Goal: Task Accomplishment & Management: Manage account settings

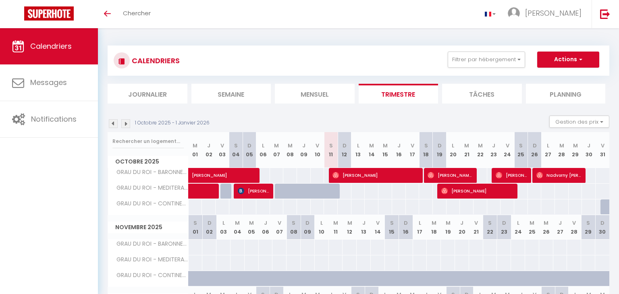
select select
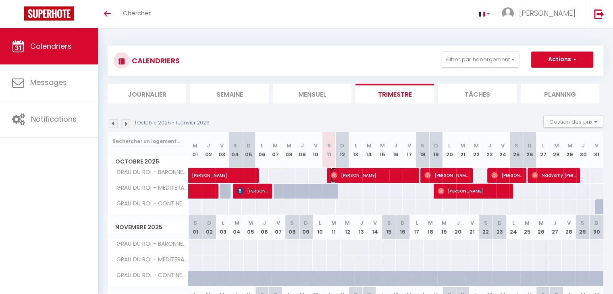
click at [381, 172] on span "[PERSON_NAME]" at bounding box center [373, 175] width 84 height 15
select select "OK"
select select "0"
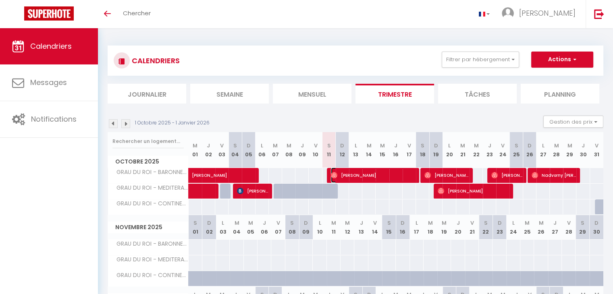
select select "1"
select select
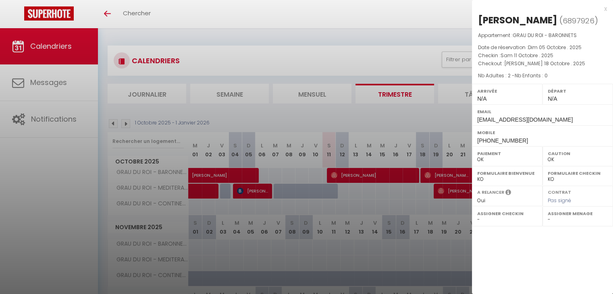
click at [355, 116] on div at bounding box center [306, 147] width 613 height 294
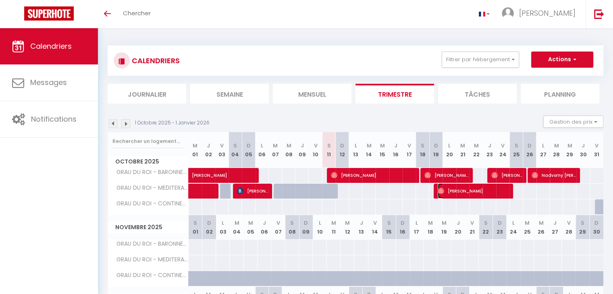
click at [471, 189] on span "[PERSON_NAME]" at bounding box center [473, 190] width 71 height 15
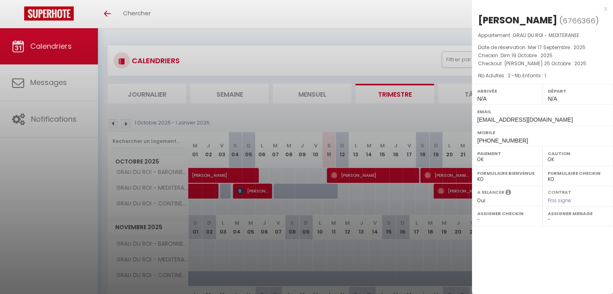
click at [75, 80] on div at bounding box center [306, 147] width 613 height 294
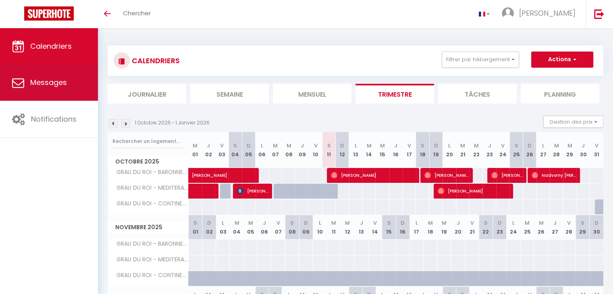
click at [49, 81] on span "Messages" at bounding box center [48, 82] width 37 height 10
select select "message"
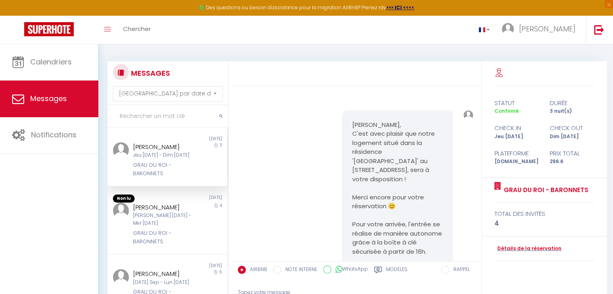
scroll to position [314, 0]
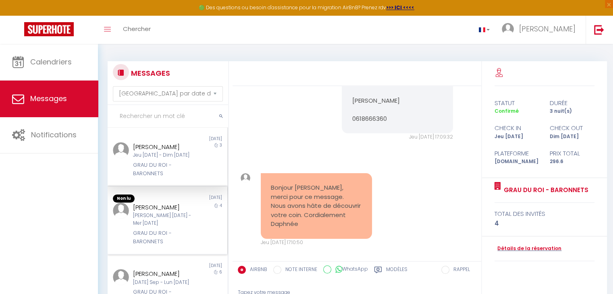
click at [190, 239] on div "[PERSON_NAME] [PERSON_NAME] [DATE] - Mer [DATE] [PERSON_NAME] DU ROI - BARONNETS" at bounding box center [162, 224] width 70 height 43
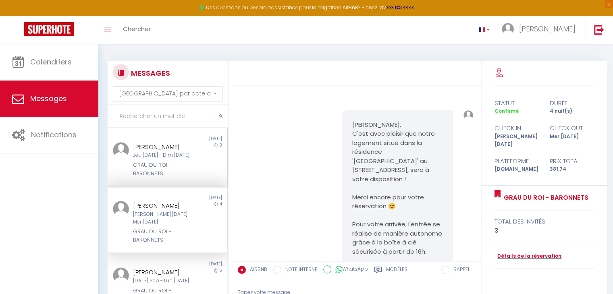
click at [187, 158] on div "Jeu [DATE] - Dim [DATE]" at bounding box center [162, 156] width 59 height 8
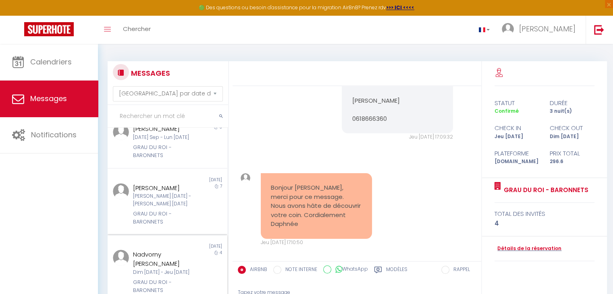
scroll to position [143, 0]
click at [178, 226] on div "GRAU DU ROI - BARONNETS" at bounding box center [162, 218] width 59 height 17
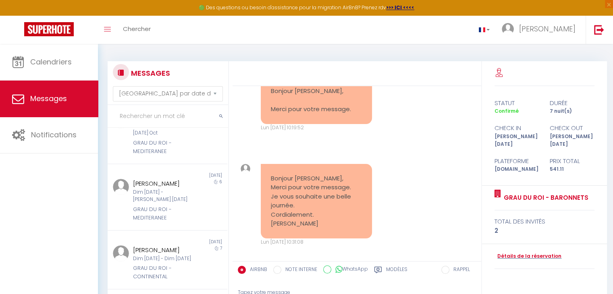
scroll to position [461, 0]
click at [175, 189] on div "Dim [DATE] - [PERSON_NAME] [DATE]" at bounding box center [162, 196] width 59 height 15
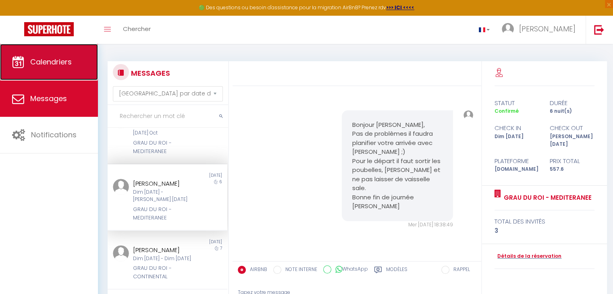
click at [53, 65] on span "Calendriers" at bounding box center [51, 62] width 42 height 10
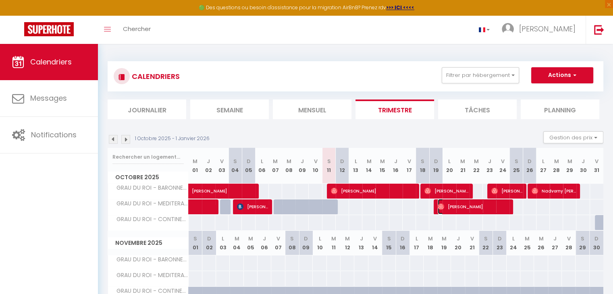
click at [500, 204] on span "[PERSON_NAME]" at bounding box center [473, 206] width 71 height 15
select select "OK"
select select "0"
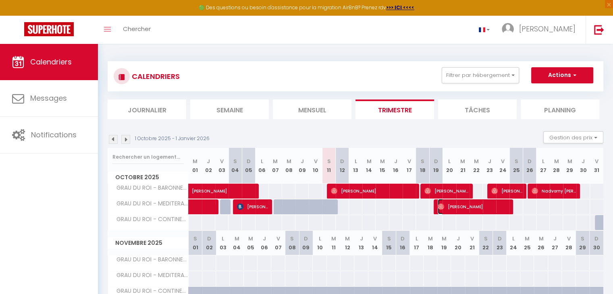
select select "1"
select select
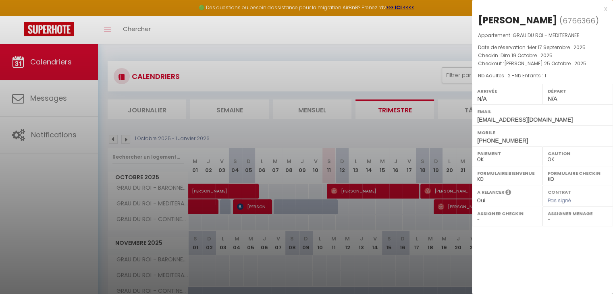
click at [605, 10] on div "x" at bounding box center [539, 9] width 135 height 10
